Goal: Transaction & Acquisition: Purchase product/service

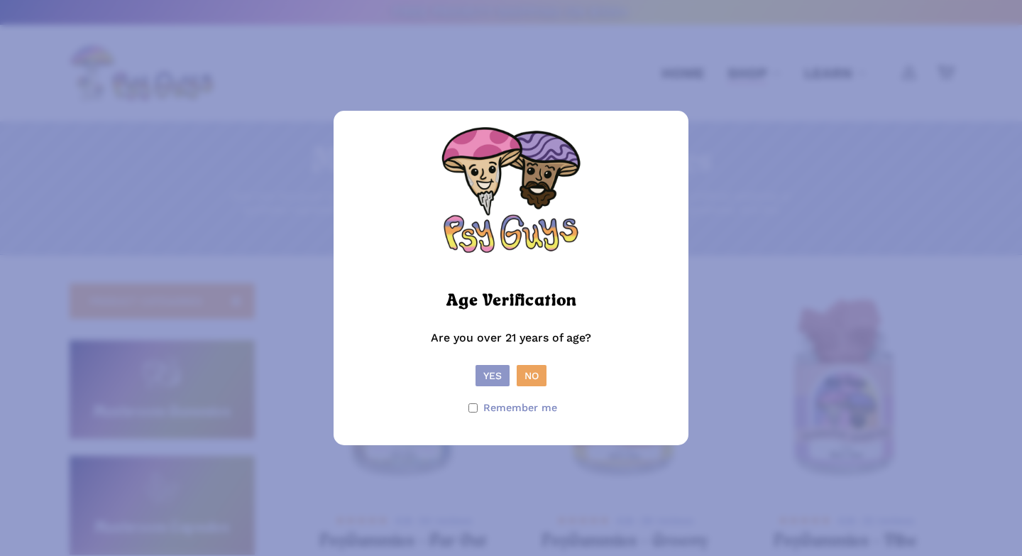
click at [481, 379] on button "Yes" at bounding box center [493, 375] width 34 height 21
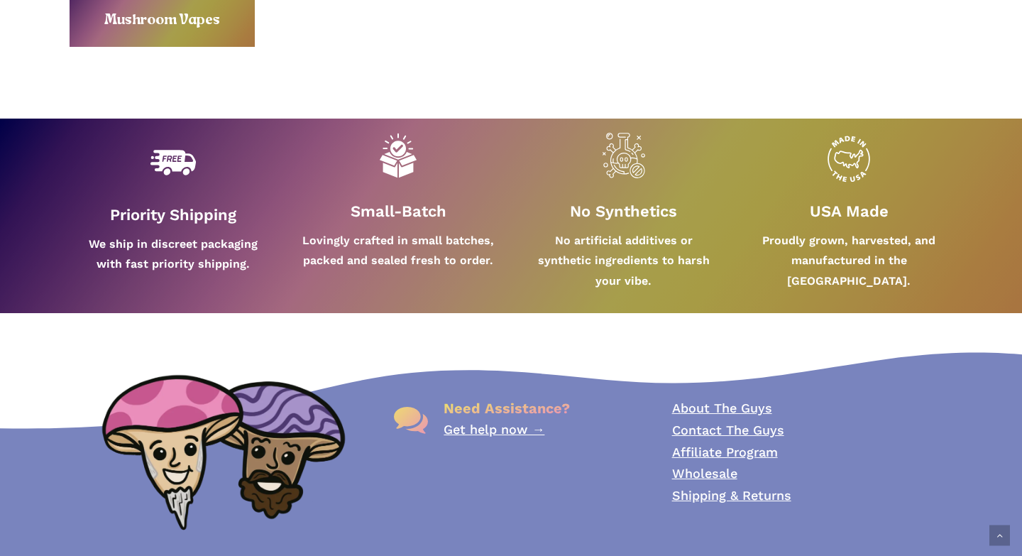
scroll to position [857, 0]
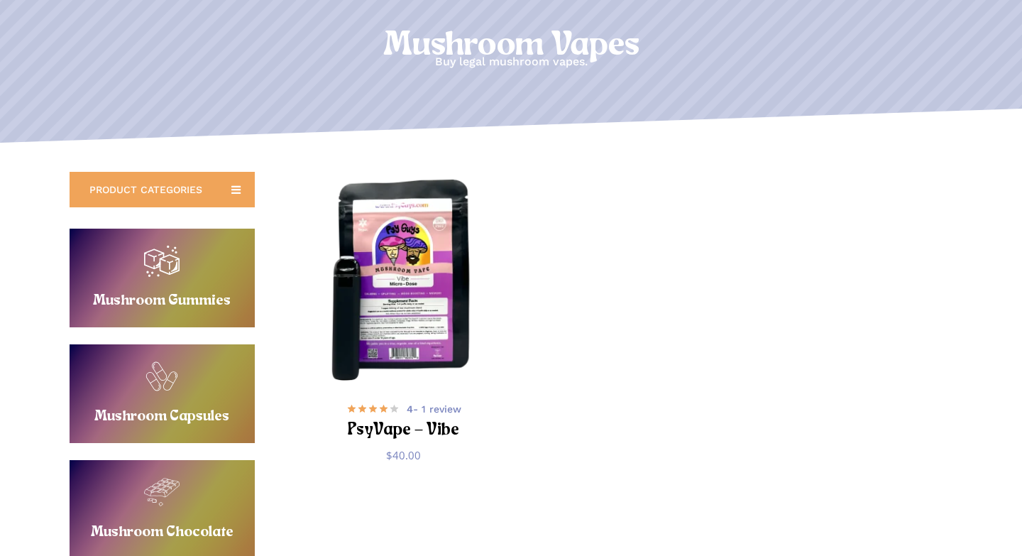
scroll to position [171, 0]
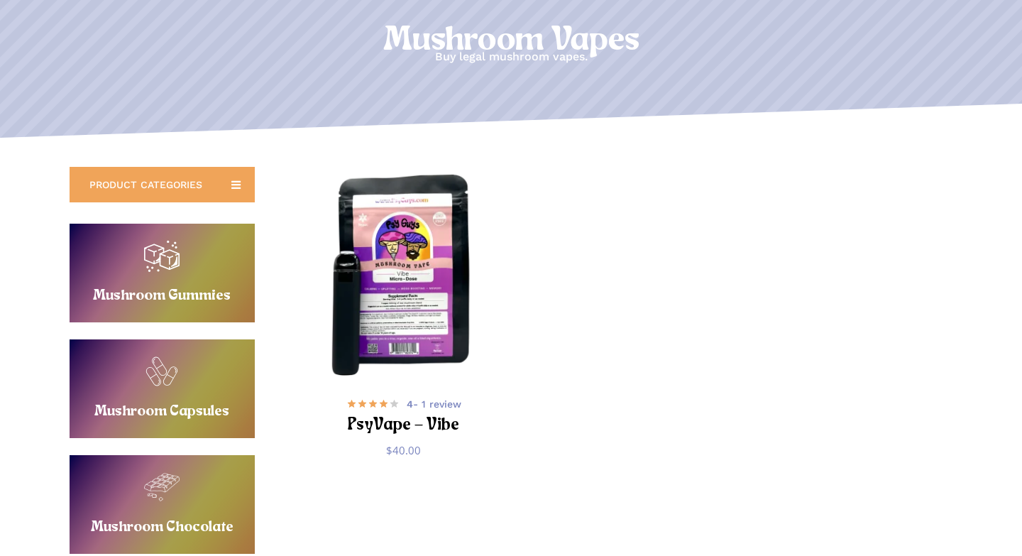
click at [184, 393] on link "Buy Mushroom Capsules" at bounding box center [162, 388] width 185 height 99
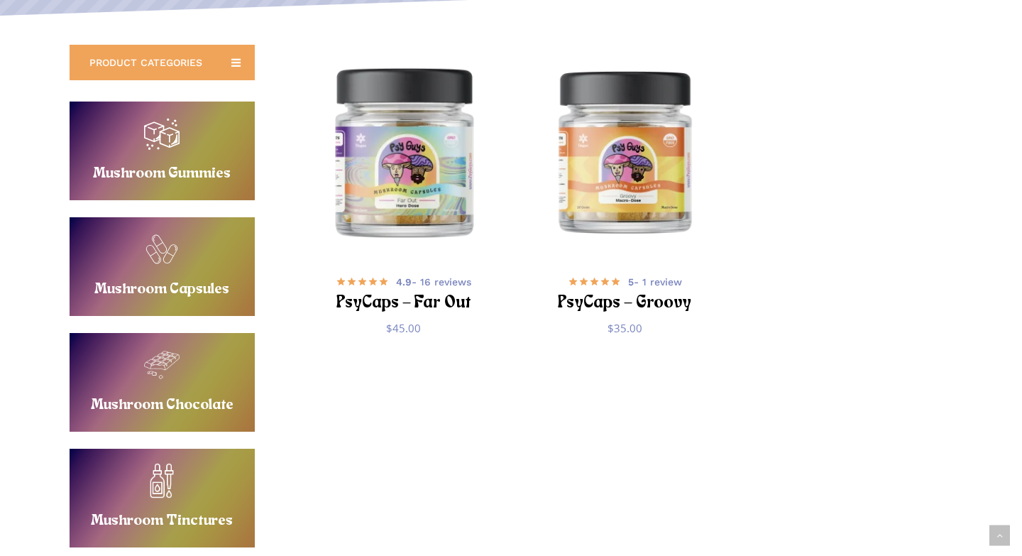
scroll to position [295, 0]
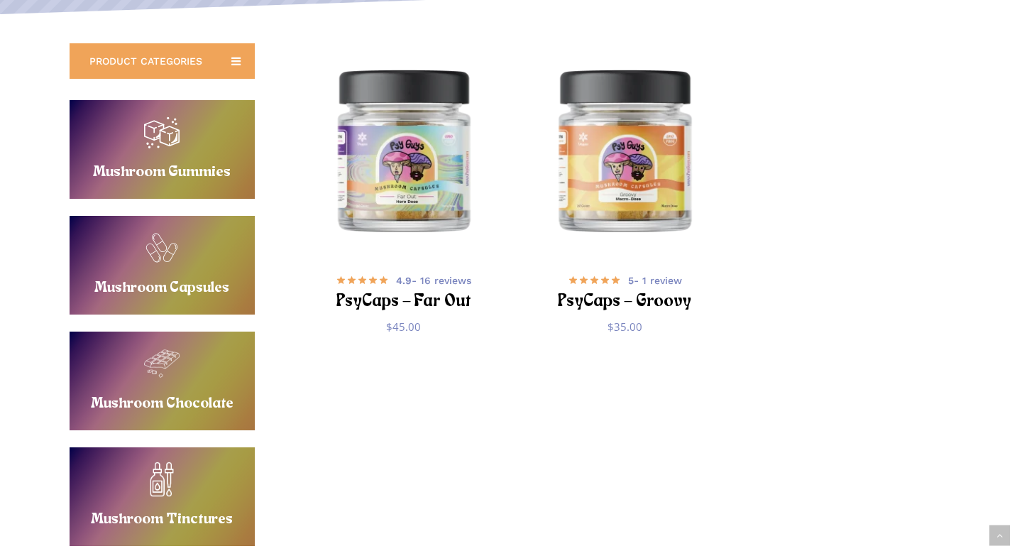
click at [171, 412] on link "Buy Mushroom Chocolate" at bounding box center [162, 381] width 185 height 99
